Goal: Check status

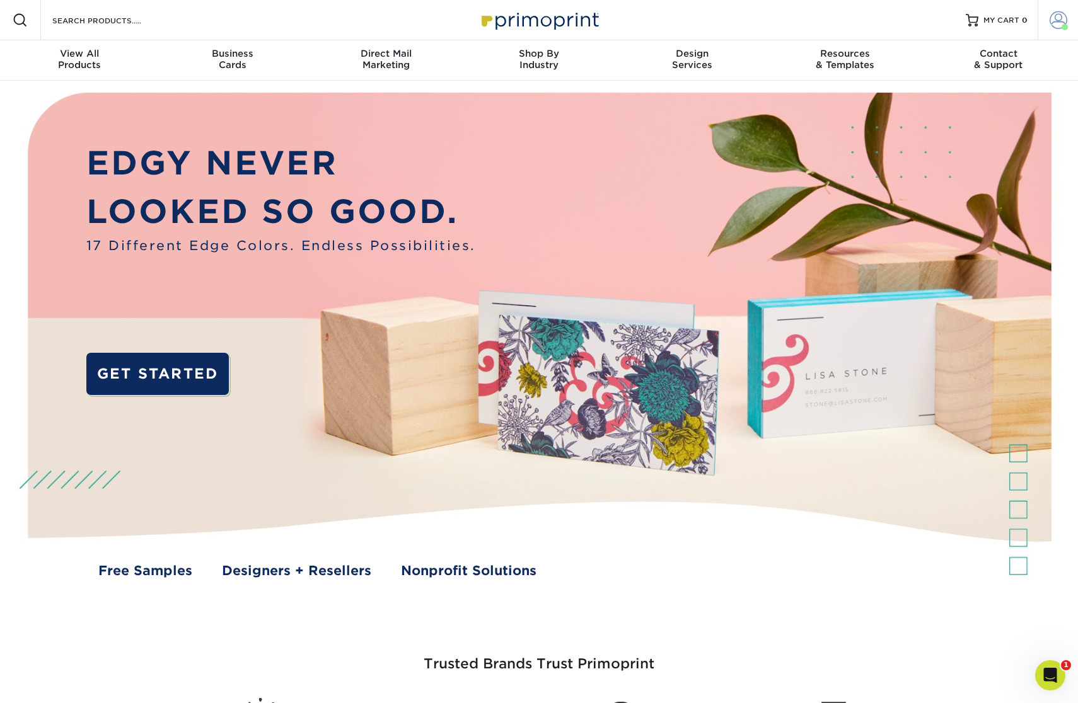
click at [1059, 20] on span at bounding box center [1058, 20] width 18 height 18
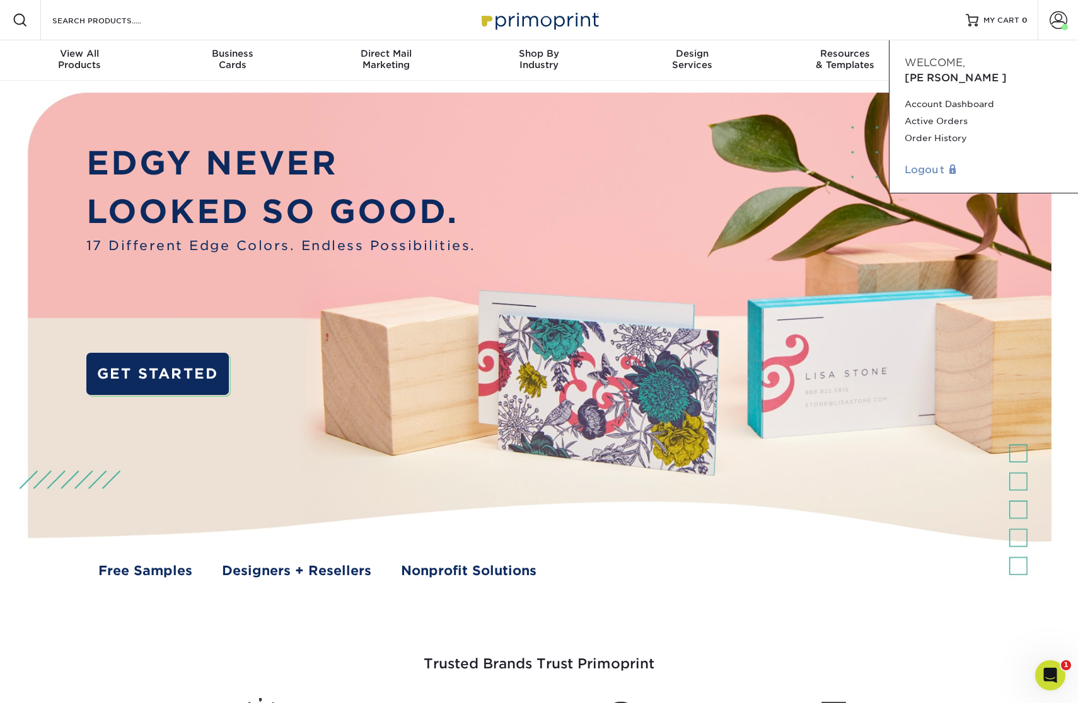
drag, startPoint x: 947, startPoint y: 125, endPoint x: 1003, endPoint y: 150, distance: 61.8
click at [947, 130] on link "Order History" at bounding box center [983, 138] width 158 height 17
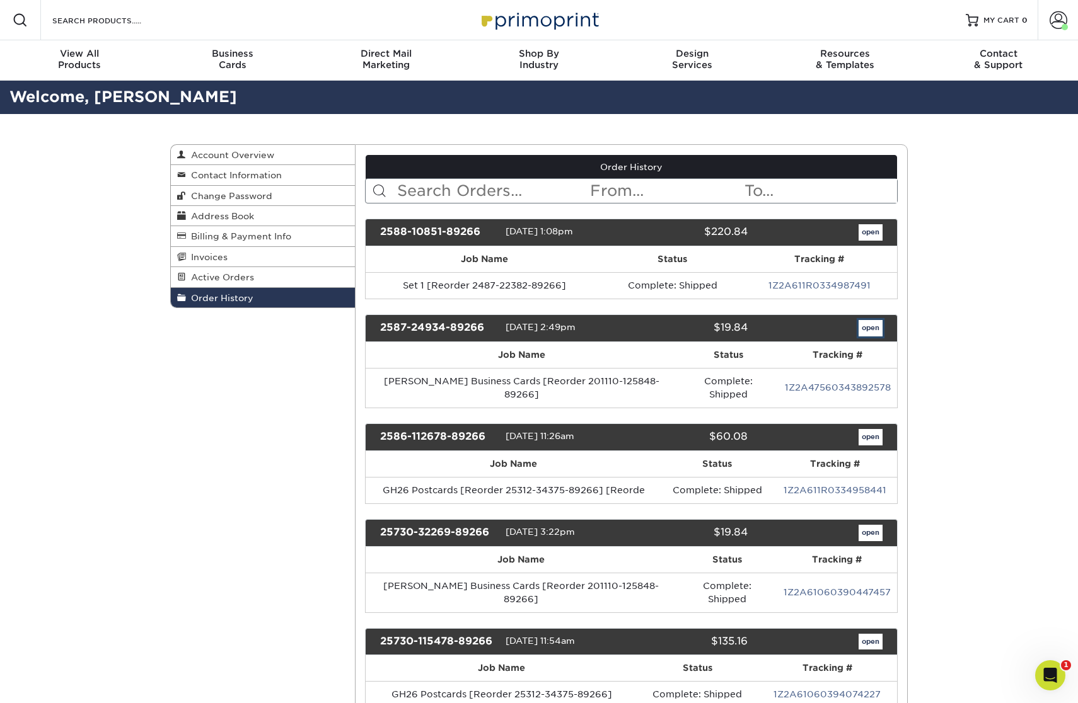
click at [875, 326] on link "open" at bounding box center [870, 328] width 24 height 16
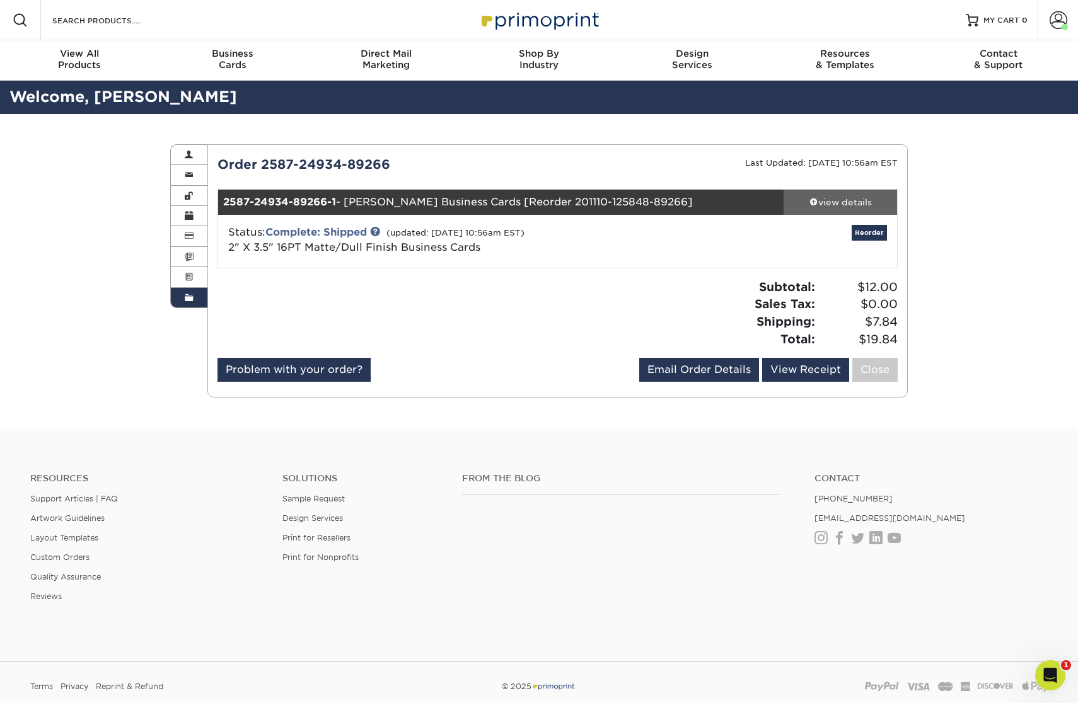
click at [816, 202] on div "view details" at bounding box center [839, 202] width 113 height 13
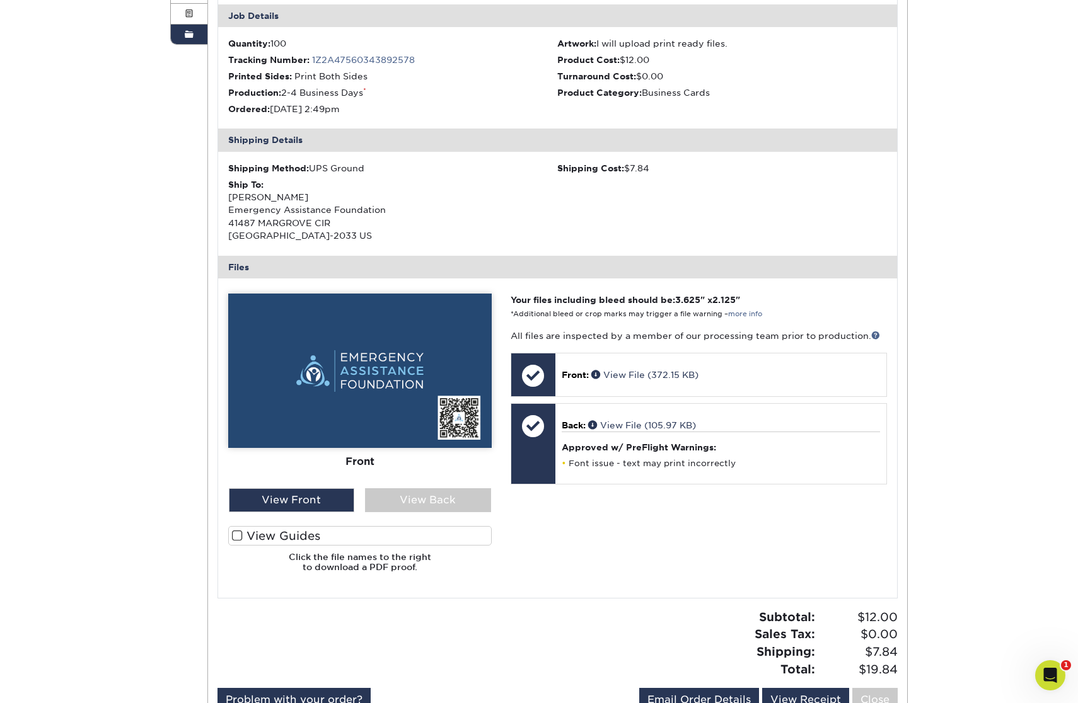
scroll to position [269, 0]
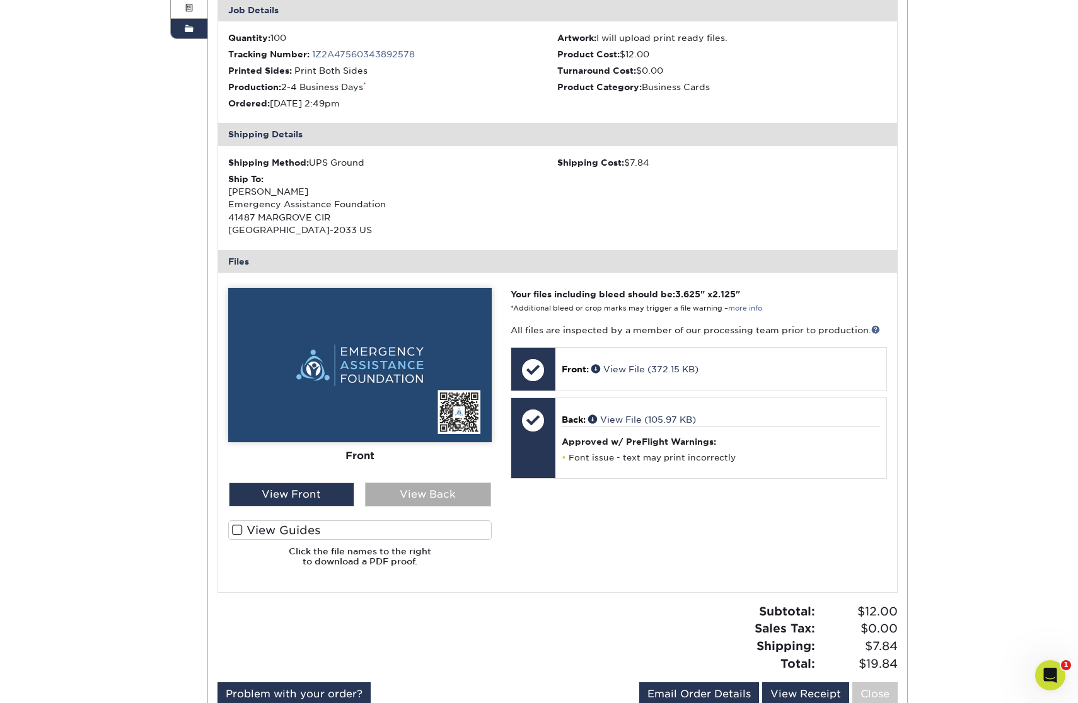
click at [449, 492] on div "View Back" at bounding box center [428, 495] width 126 height 24
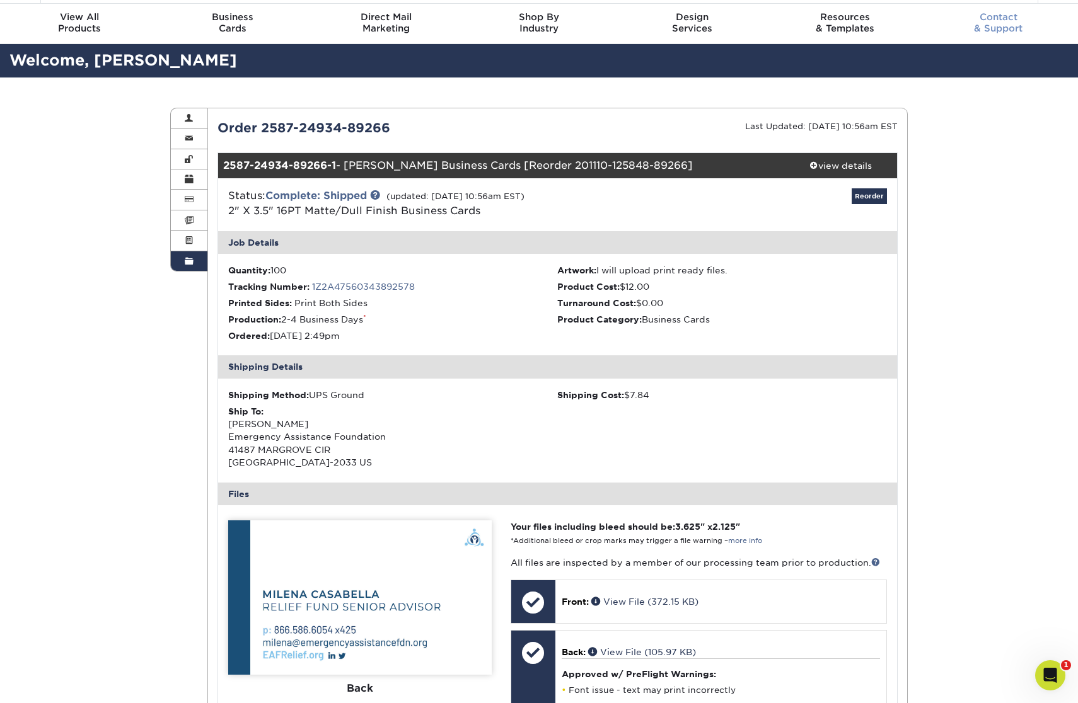
scroll to position [45, 0]
